Goal: Task Accomplishment & Management: Use online tool/utility

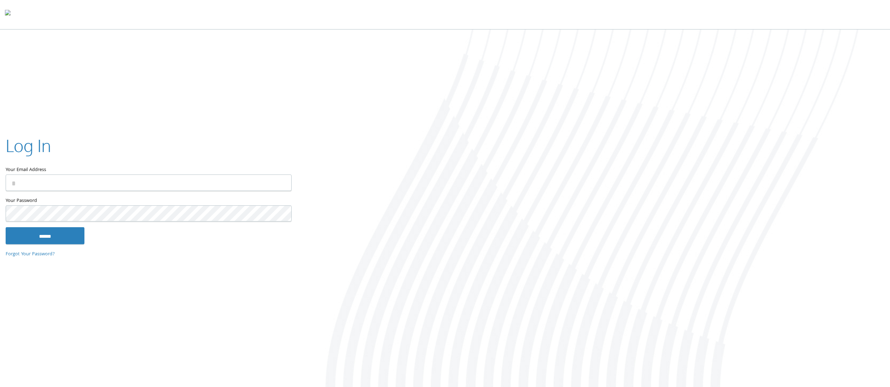
click at [191, 183] on input "Your Email Address" at bounding box center [149, 183] width 286 height 17
type input "**********"
click at [28, 234] on input "******" at bounding box center [45, 235] width 79 height 17
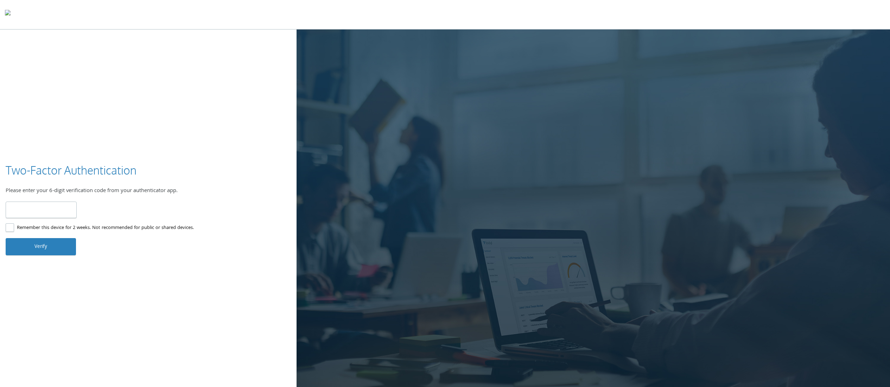
type input "******"
